Goal: Check status

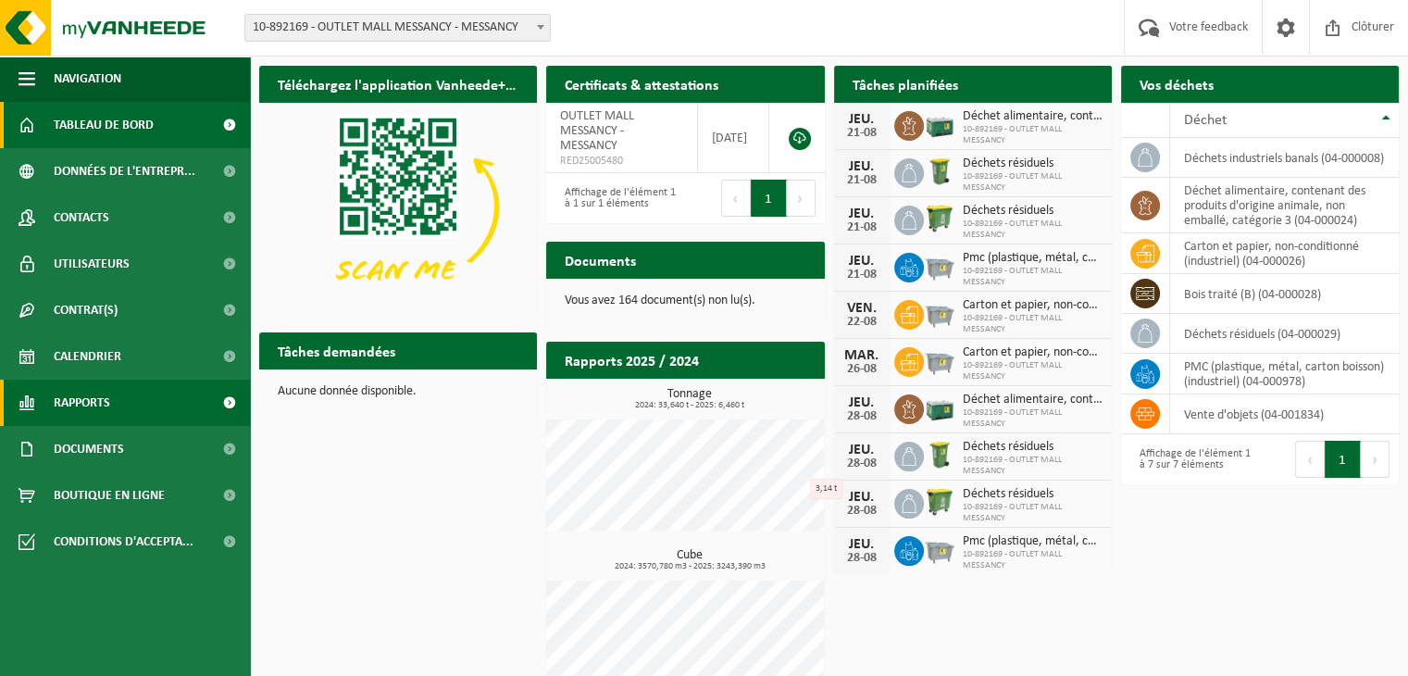
click at [103, 406] on span "Rapports" at bounding box center [82, 403] width 56 height 46
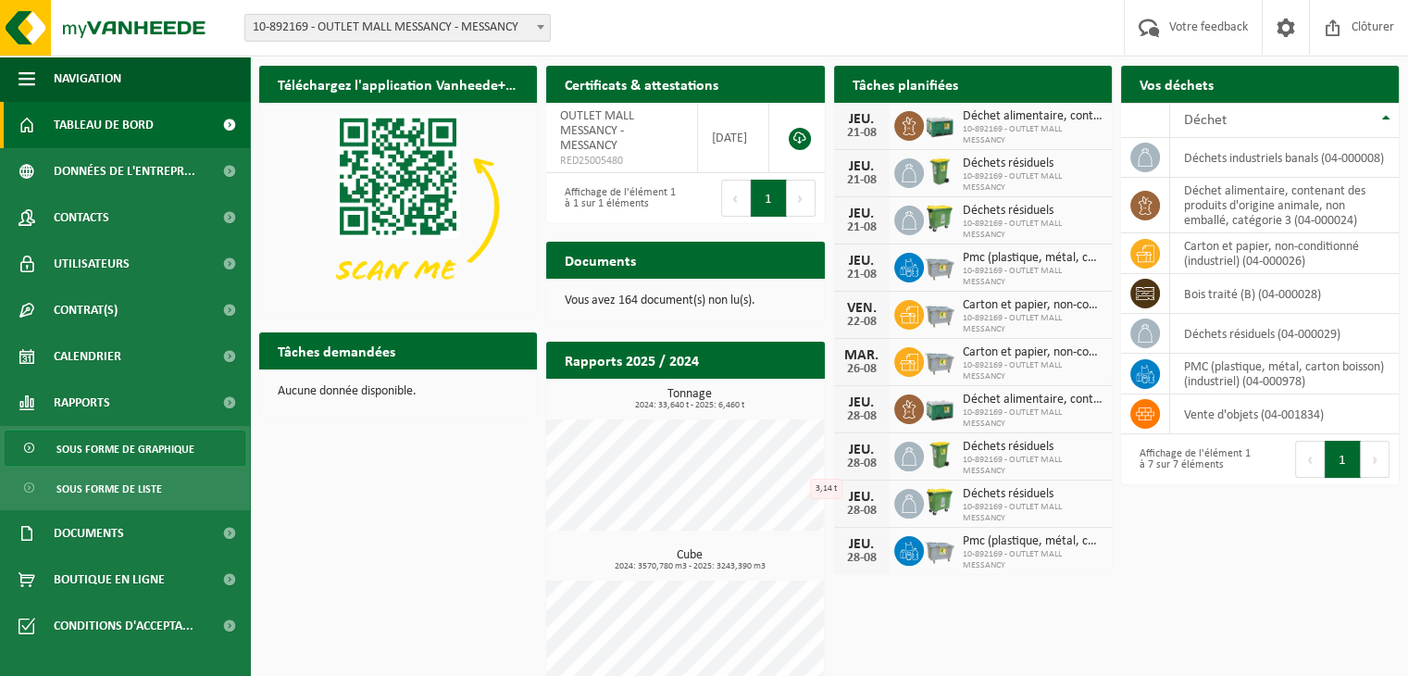
click at [116, 446] on span "Sous forme de graphique" at bounding box center [125, 448] width 138 height 35
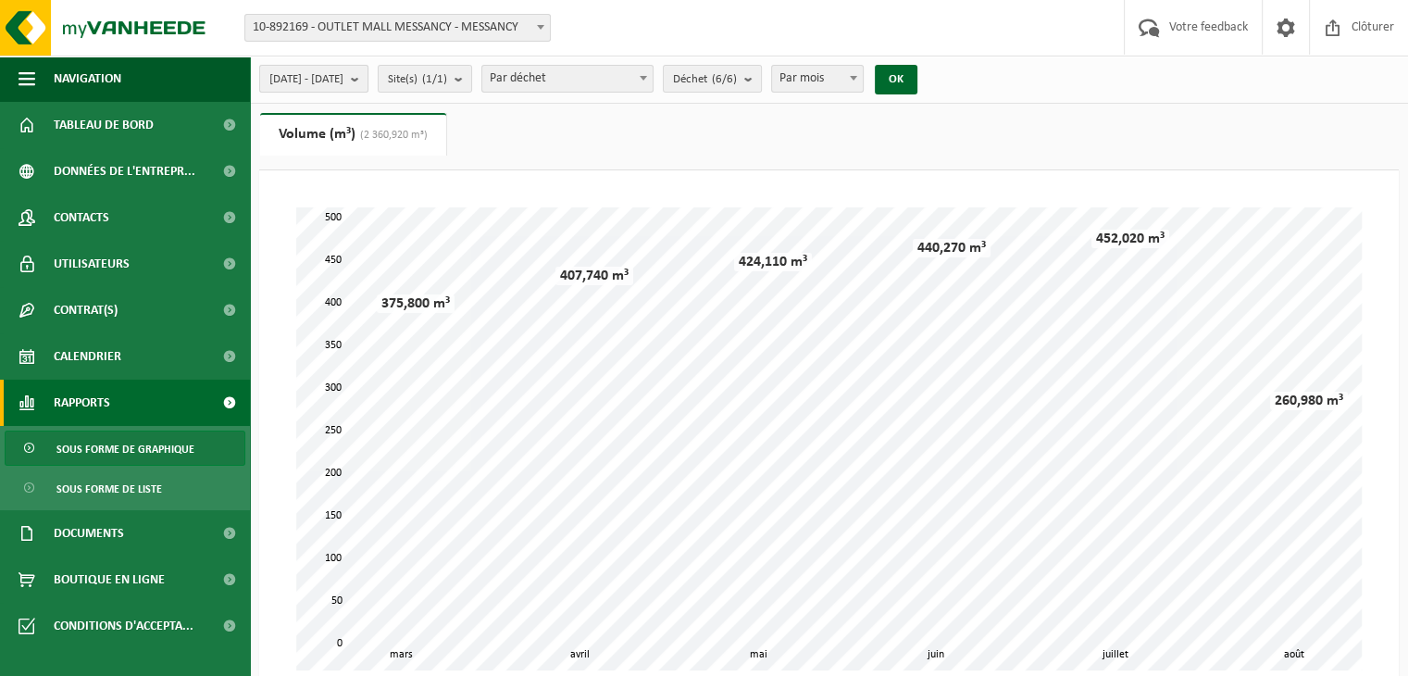
click at [343, 69] on span "2025-03-01 - 2025-08-21" at bounding box center [306, 80] width 74 height 28
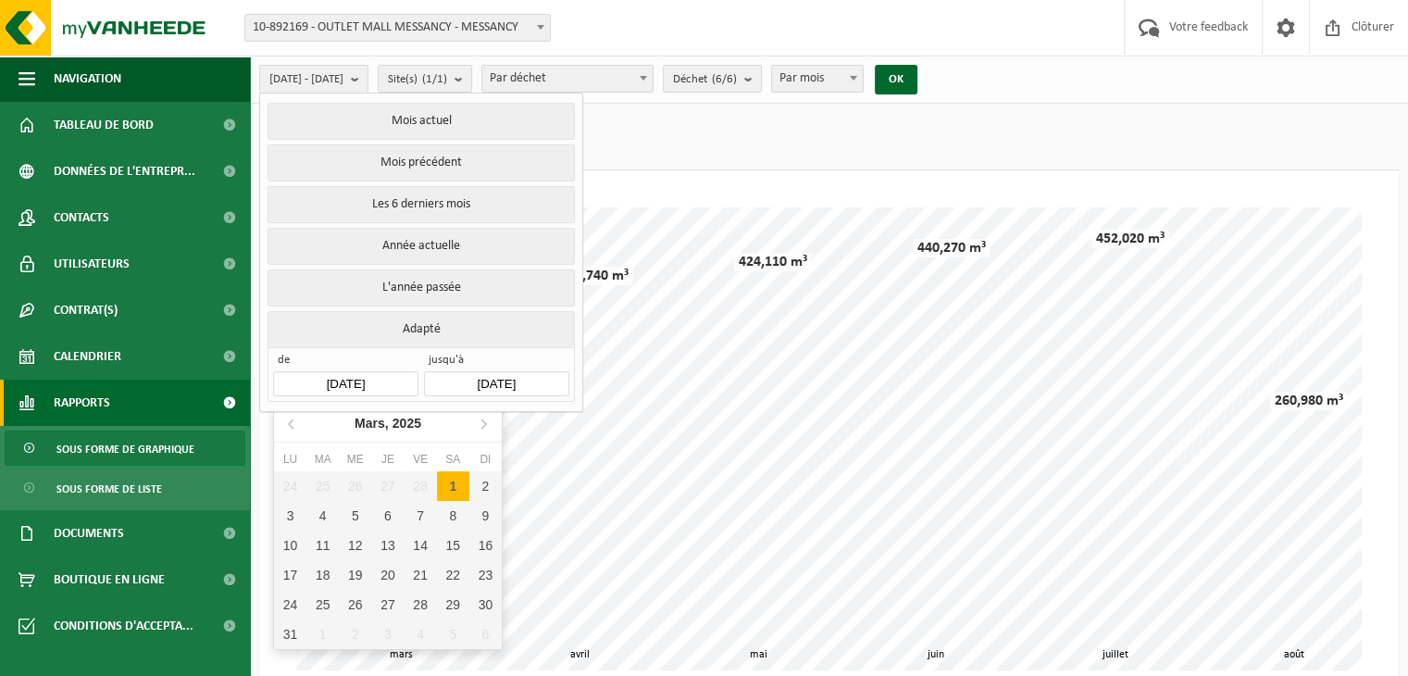
click at [362, 380] on input "2025-03-01" at bounding box center [345, 383] width 144 height 25
click at [293, 421] on icon at bounding box center [293, 423] width 30 height 30
click at [293, 422] on icon at bounding box center [293, 423] width 30 height 30
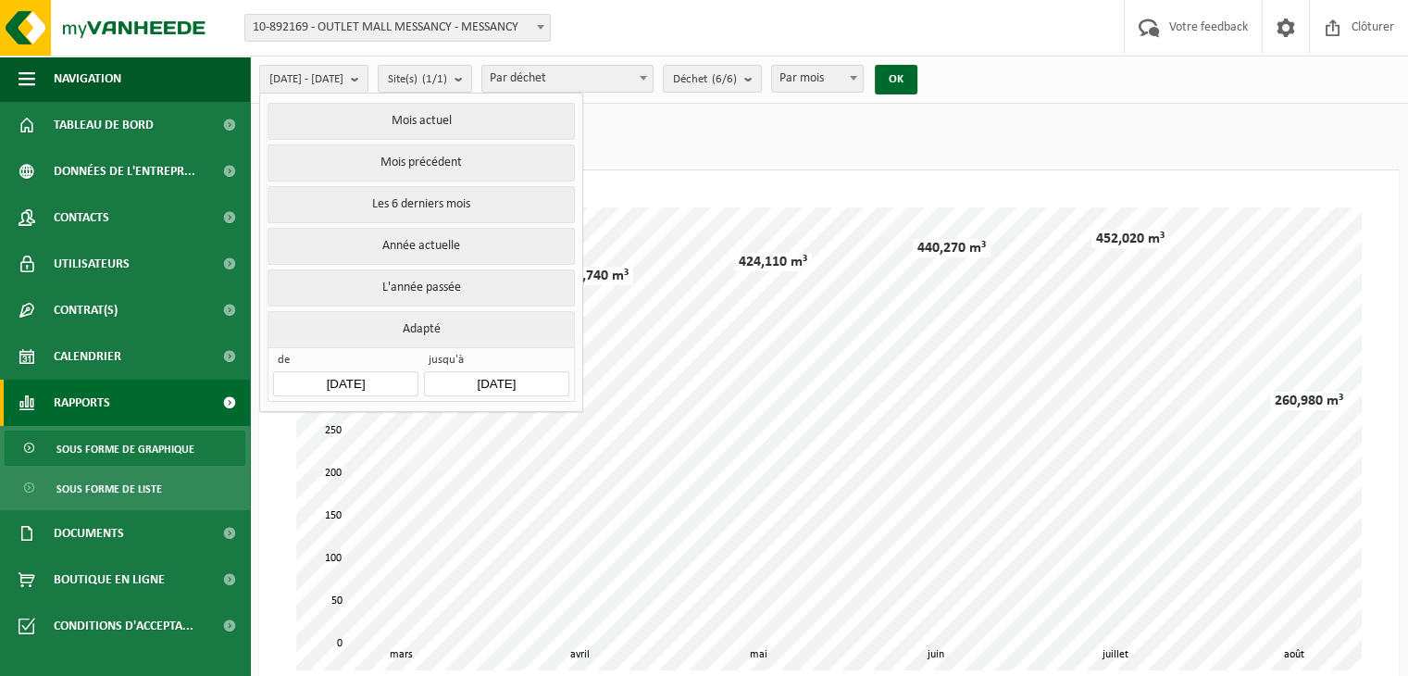
click at [337, 383] on input "2025-03-01" at bounding box center [345, 383] width 144 height 25
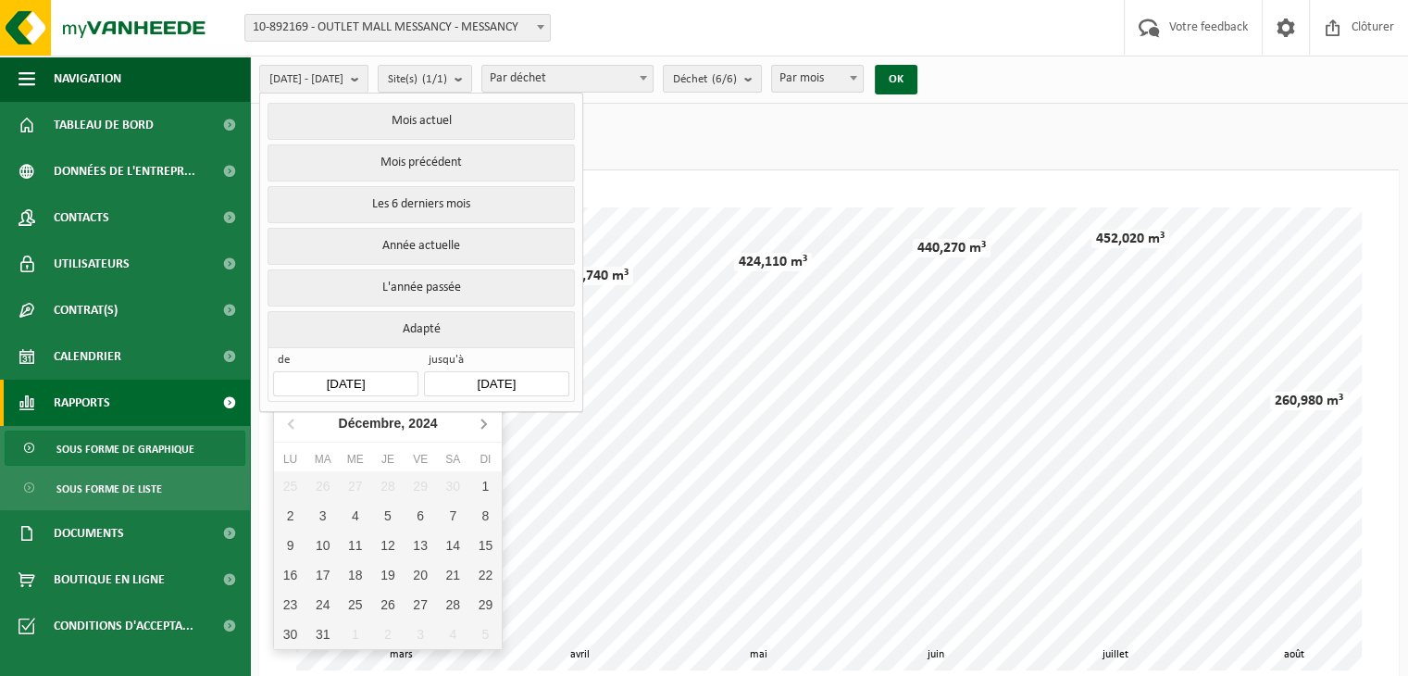
click at [479, 421] on icon at bounding box center [483, 423] width 30 height 30
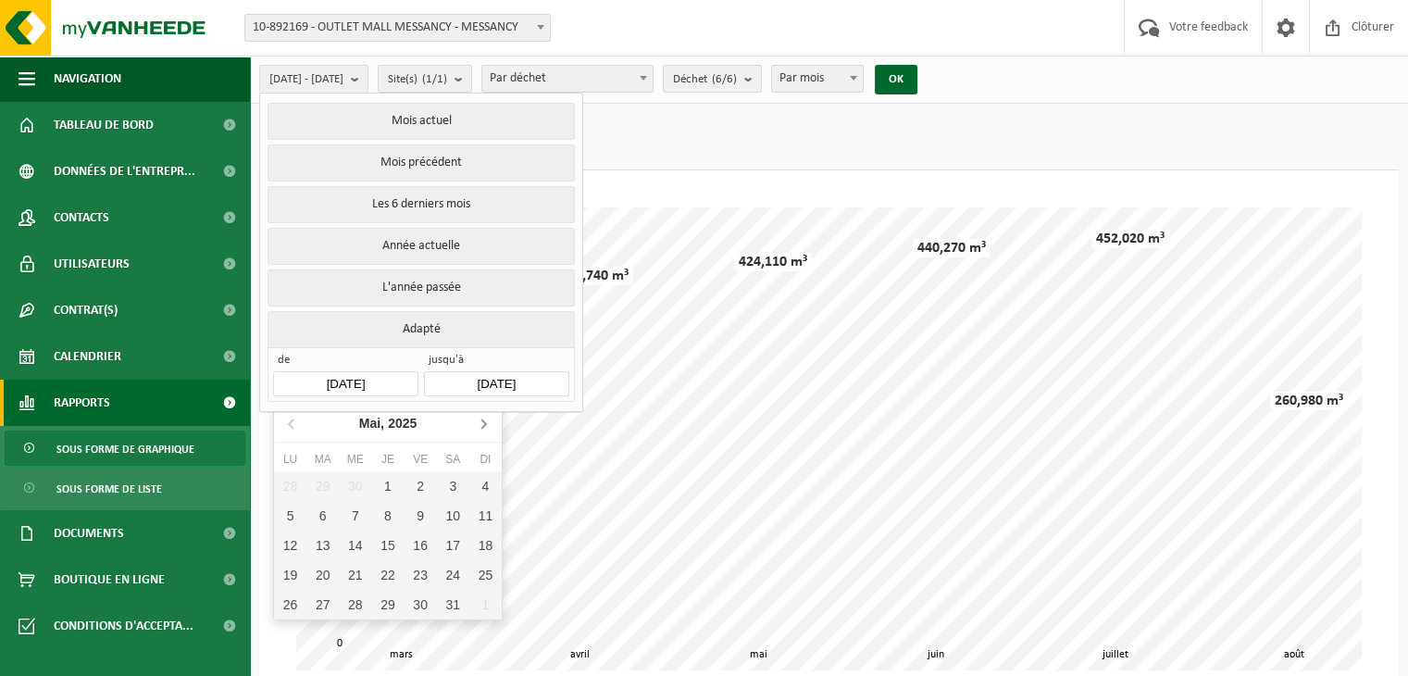
click at [479, 421] on icon at bounding box center [483, 423] width 30 height 30
click at [488, 482] on div "1" at bounding box center [485, 486] width 32 height 30
type input "2025-06-01"
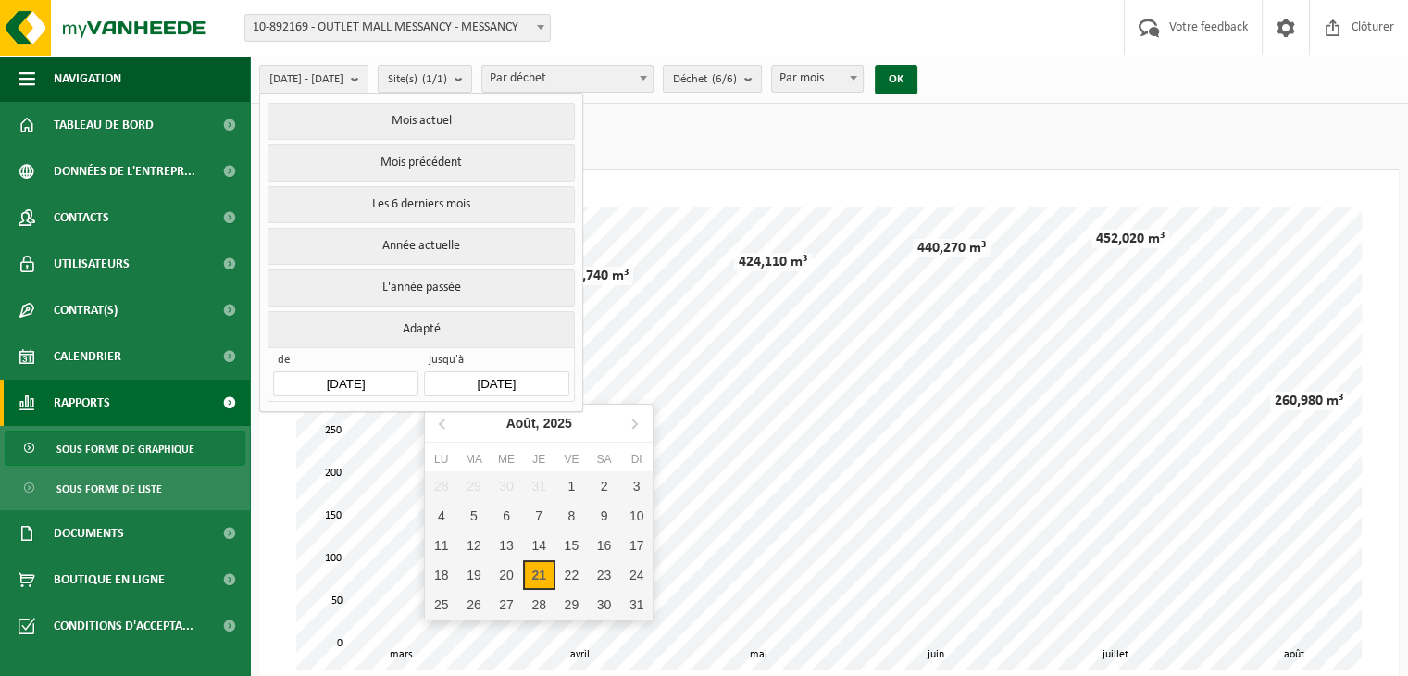
click at [550, 371] on input "2025-08-21" at bounding box center [496, 383] width 144 height 25
click at [445, 427] on icon at bounding box center [444, 423] width 30 height 30
click at [444, 626] on div "30" at bounding box center [441, 634] width 32 height 30
type input "2025-06-30"
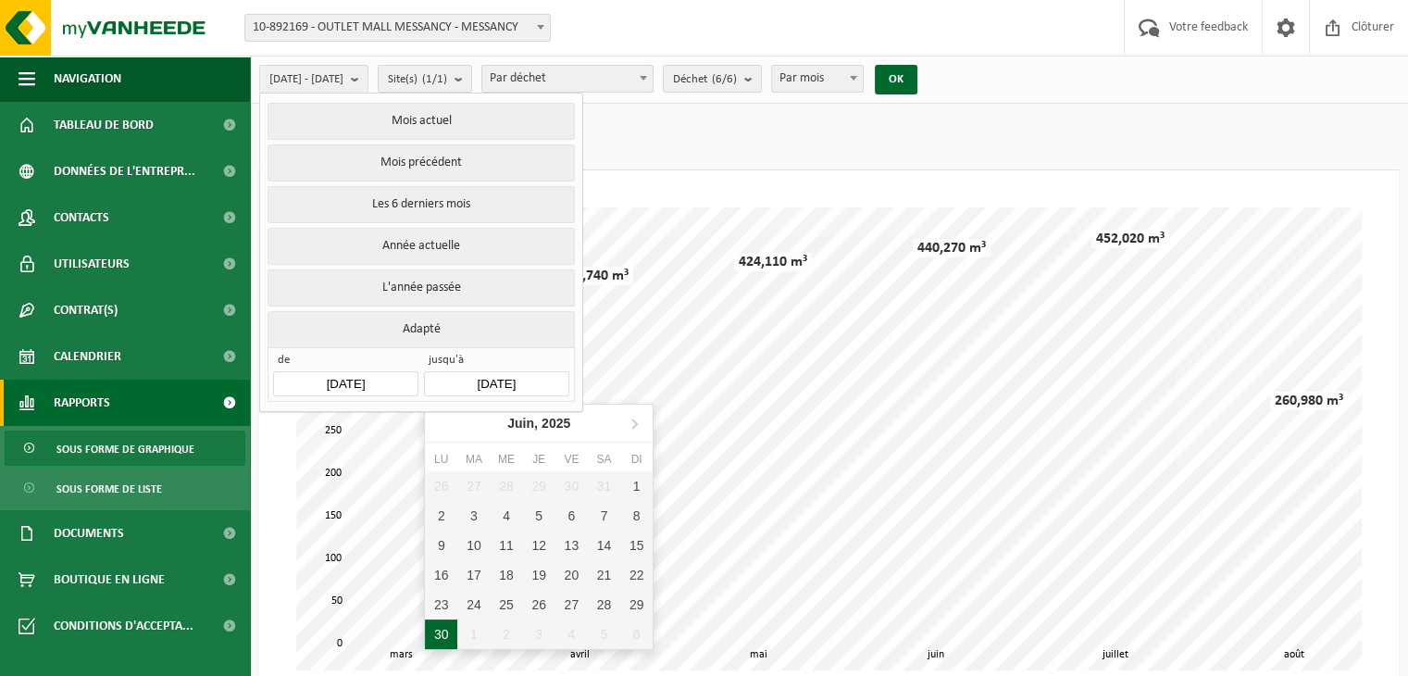
type input "2025-06-01"
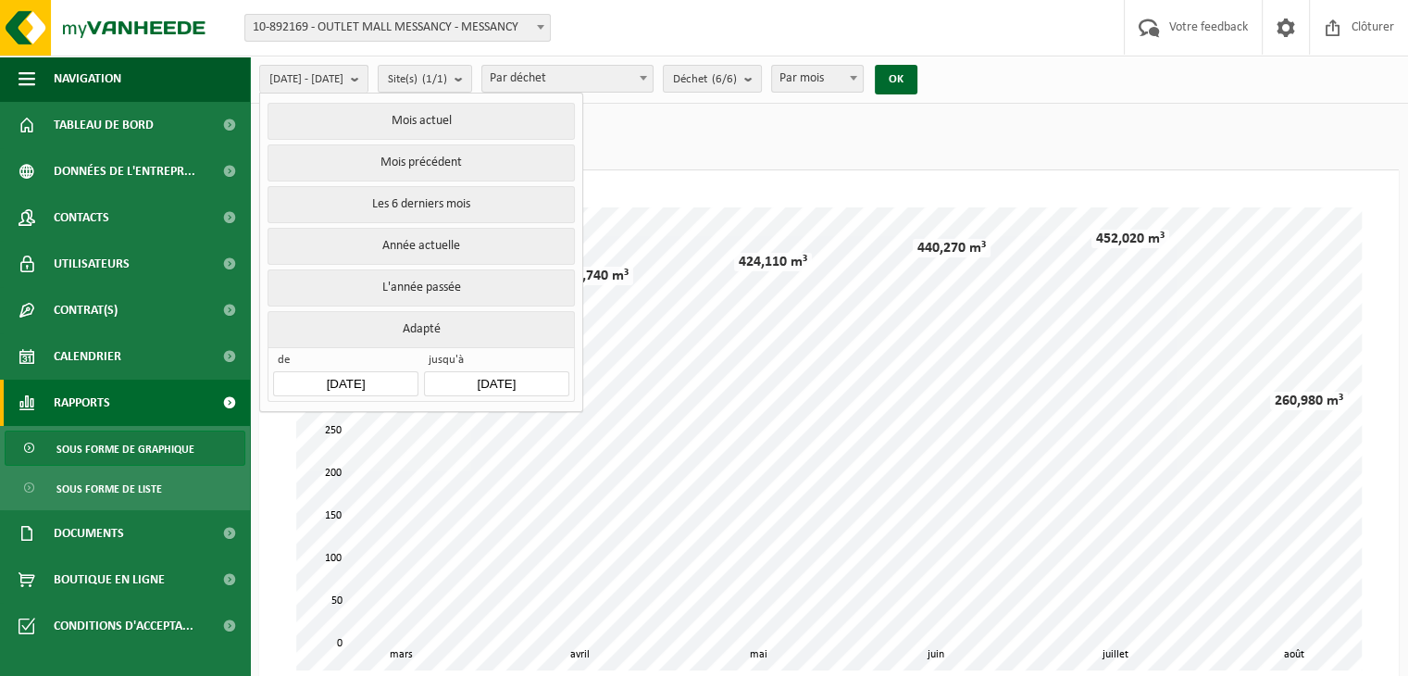
click at [778, 131] on ul "Poids (t) Volume (m³) (2 360,920 m³)" at bounding box center [829, 141] width 1140 height 57
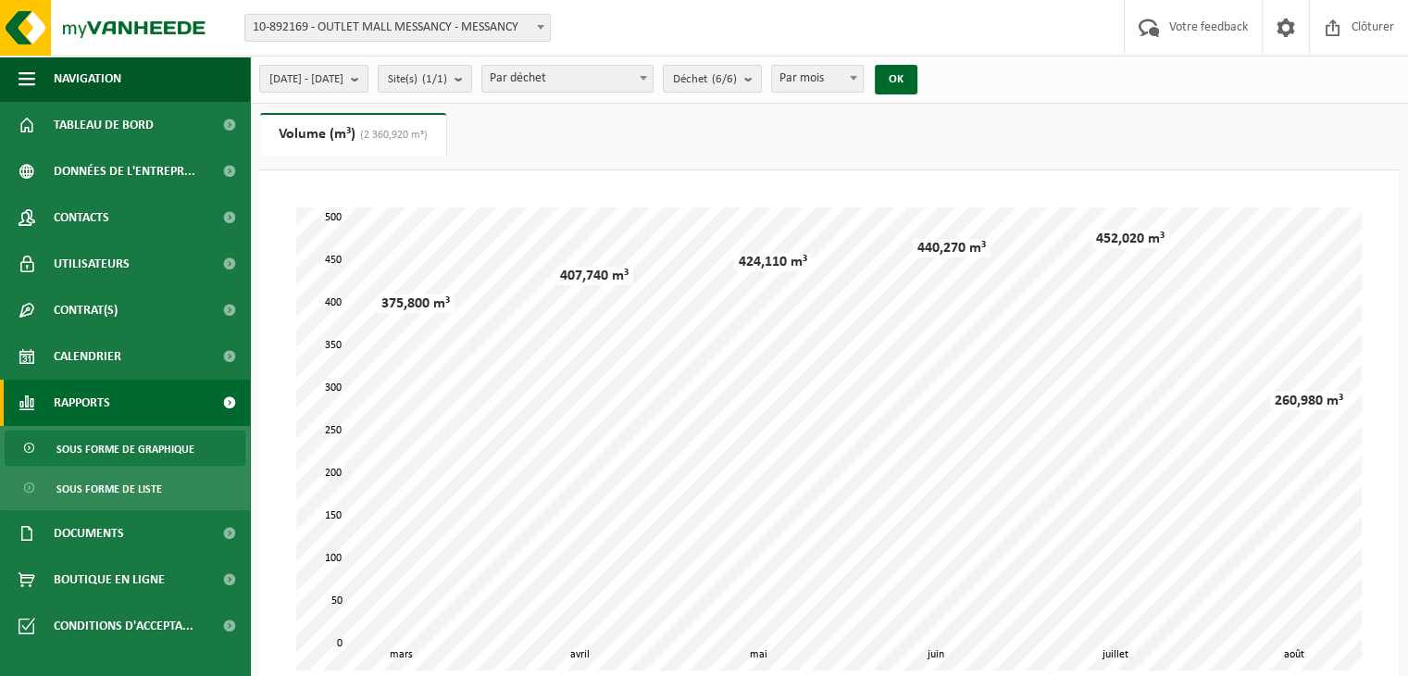
drag, startPoint x: 398, startPoint y: 84, endPoint x: 407, endPoint y: 104, distance: 21.5
click at [407, 104] on div "2025-06-01 - 2025-06-30 Mois actuel Mois précédent Les 6 derniers mois Année ac…" at bounding box center [704, 642] width 1408 height 1284
drag, startPoint x: 721, startPoint y: 151, endPoint x: 864, endPoint y: 88, distance: 155.9
click at [722, 150] on ul "Poids (t) Volume (m³) (2 360,920 m³)" at bounding box center [829, 141] width 1140 height 57
click at [917, 86] on button "OK" at bounding box center [896, 80] width 43 height 30
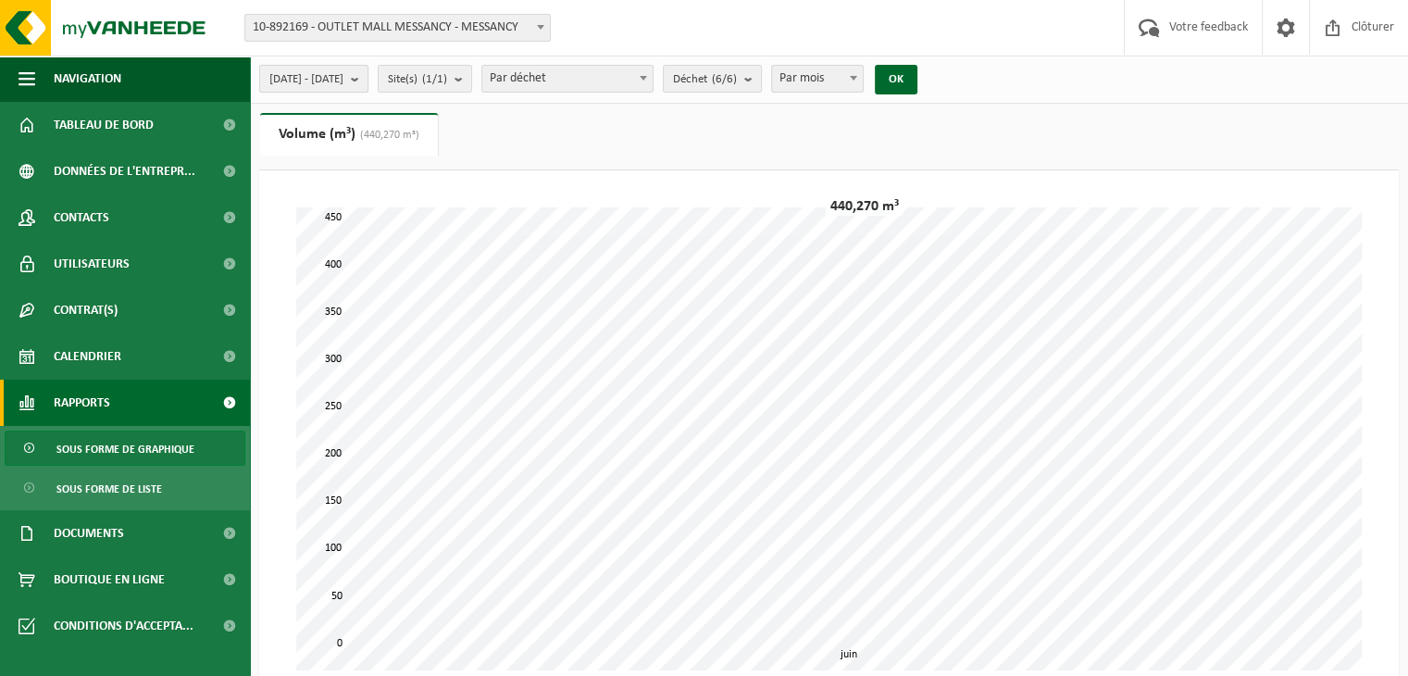
click at [343, 82] on span "2025-06-01 - 2025-06-30" at bounding box center [306, 80] width 74 height 28
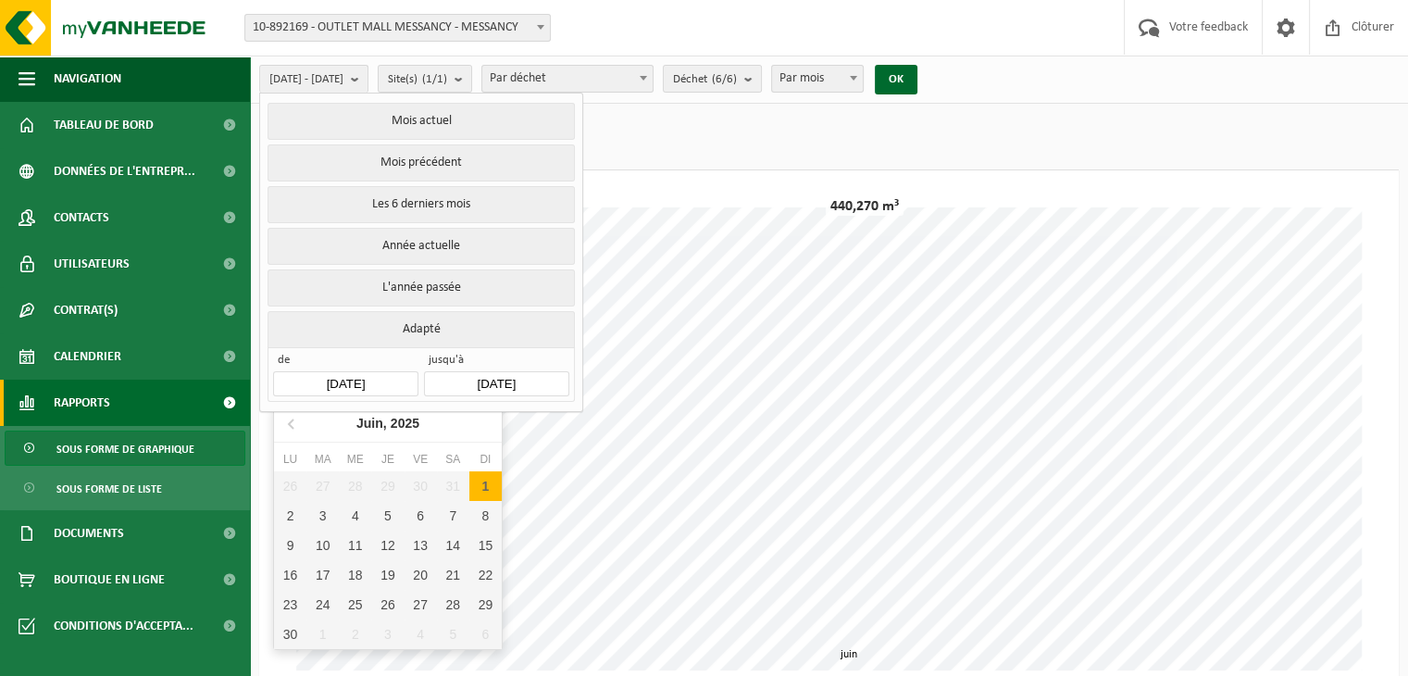
click at [354, 373] on input "2025-06-01" at bounding box center [345, 383] width 144 height 25
click at [475, 420] on nav "Juin, 2025" at bounding box center [388, 424] width 228 height 38
click at [322, 633] on div "26 27 28 29 30 31 1 2 3 4 5 6 7 8 9 10 11 12 13 14 15 16 17 18 19 20 21 22 23 2…" at bounding box center [388, 560] width 228 height 178
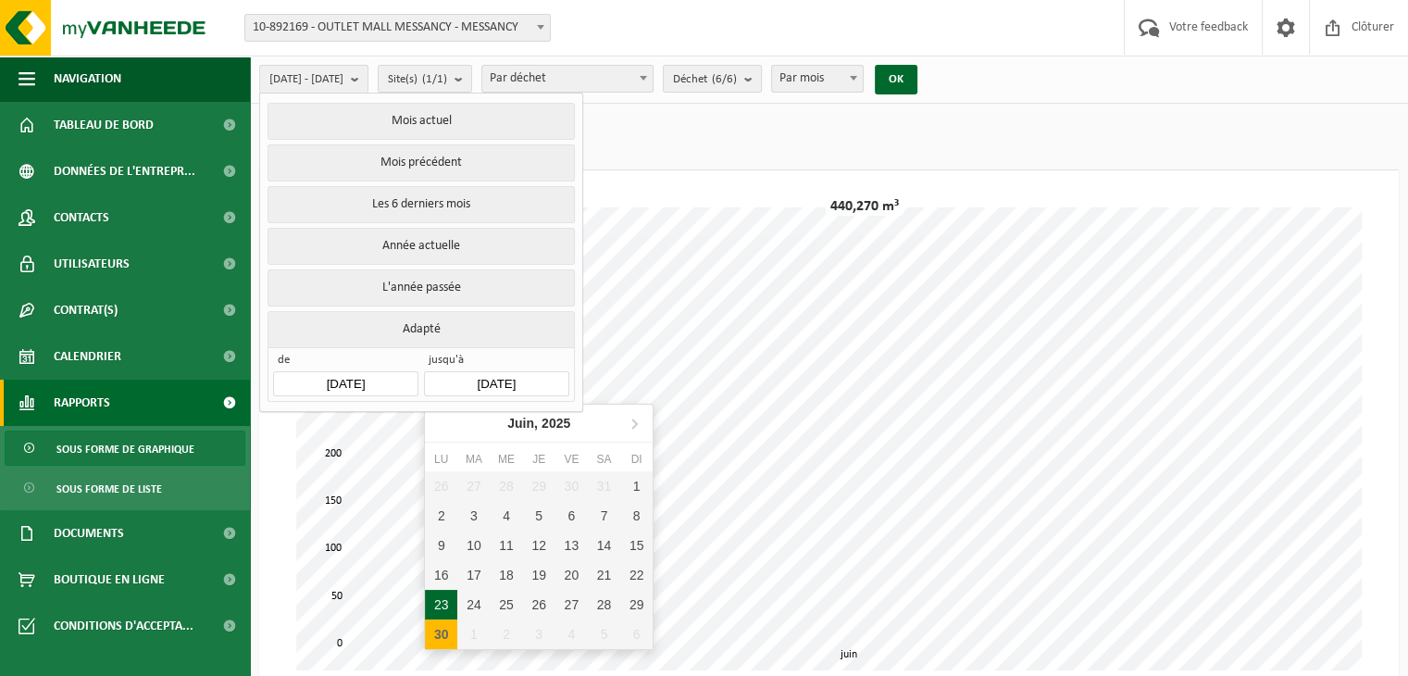
click at [552, 379] on input "2025-06-30" at bounding box center [496, 383] width 144 height 25
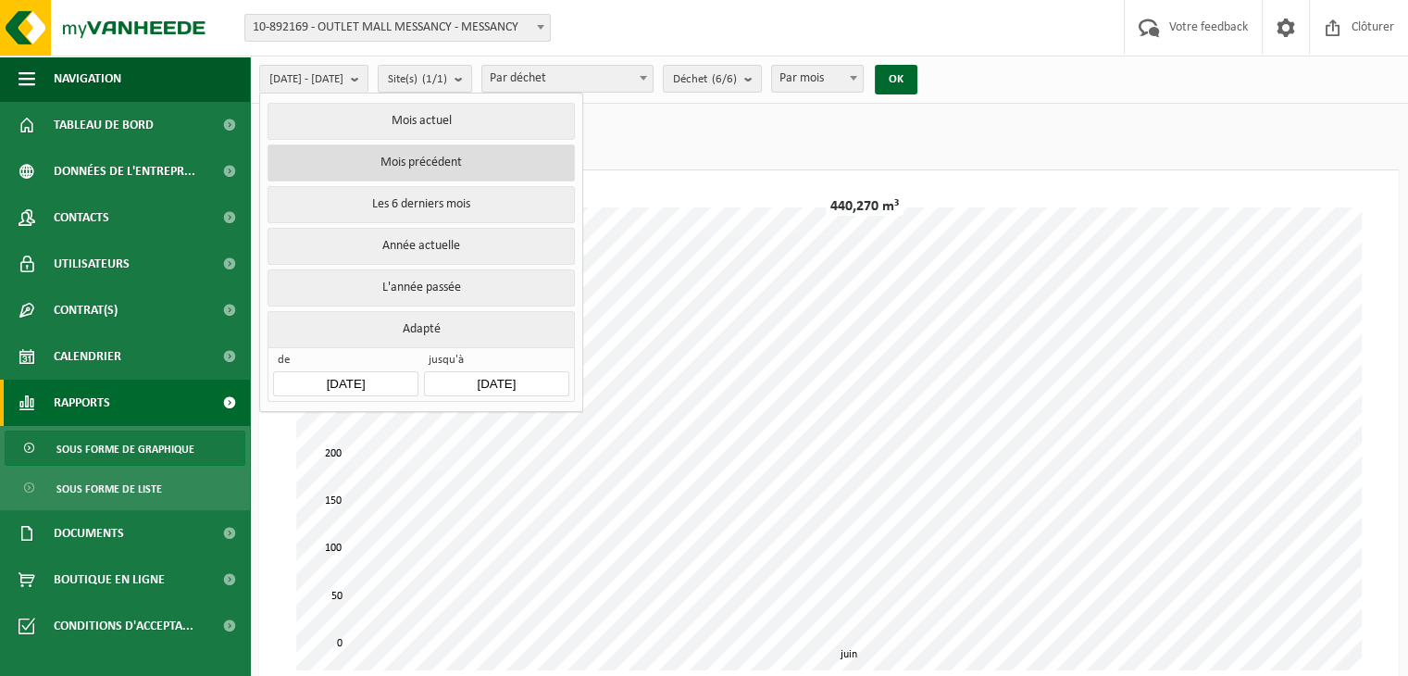
click at [398, 159] on button "Mois précédent" at bounding box center [421, 162] width 306 height 37
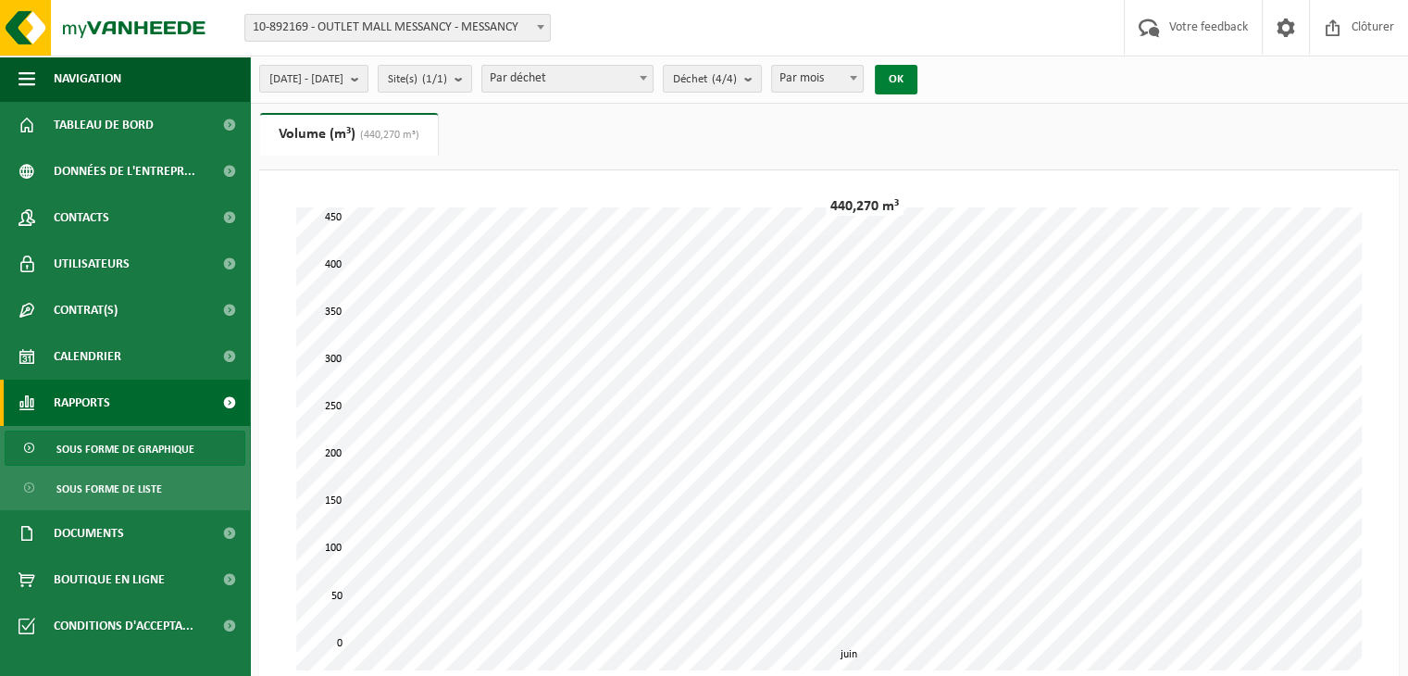
click at [917, 79] on button "OK" at bounding box center [896, 80] width 43 height 30
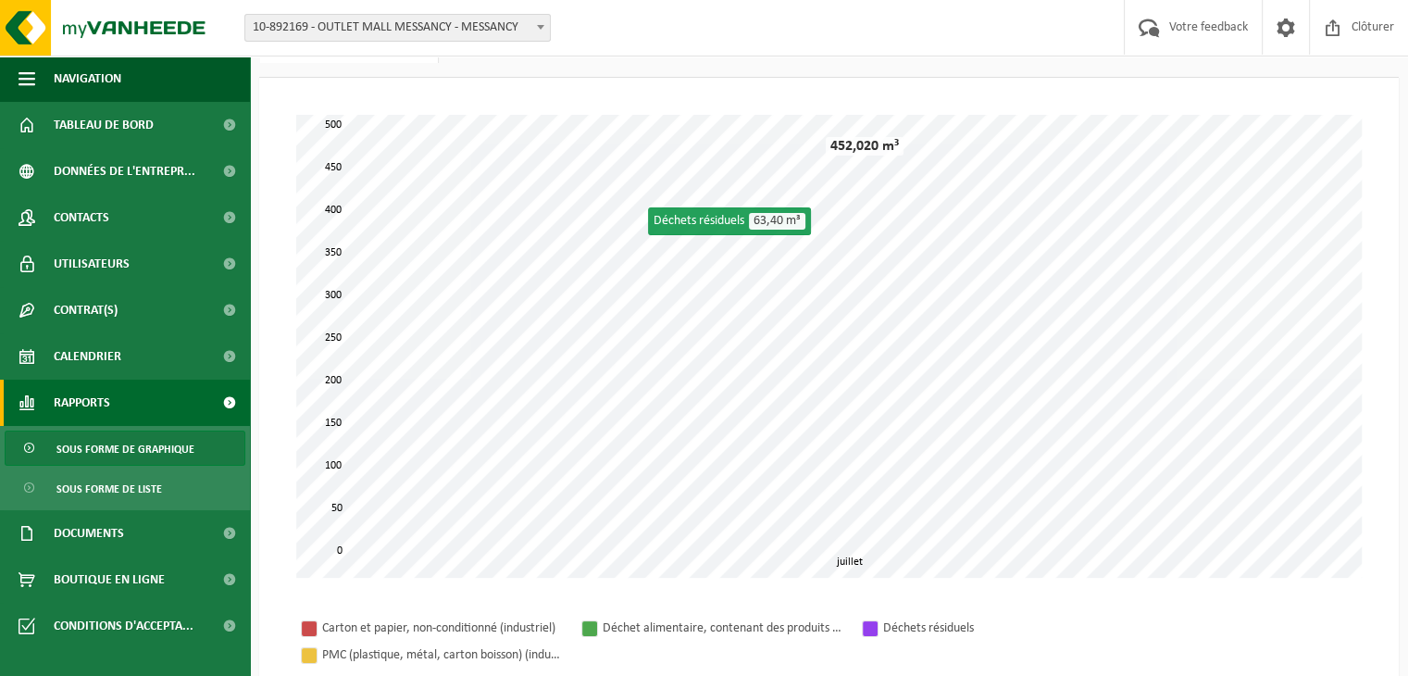
scroll to position [93, 0]
